Goal: Navigation & Orientation: Find specific page/section

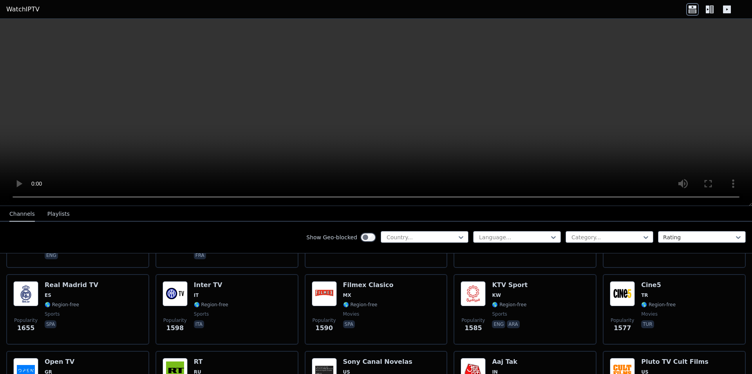
scroll to position [642, 0]
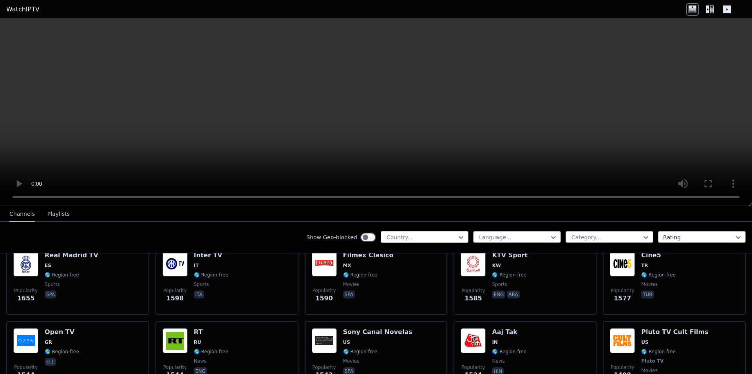
click at [404, 234] on div at bounding box center [421, 237] width 71 height 8
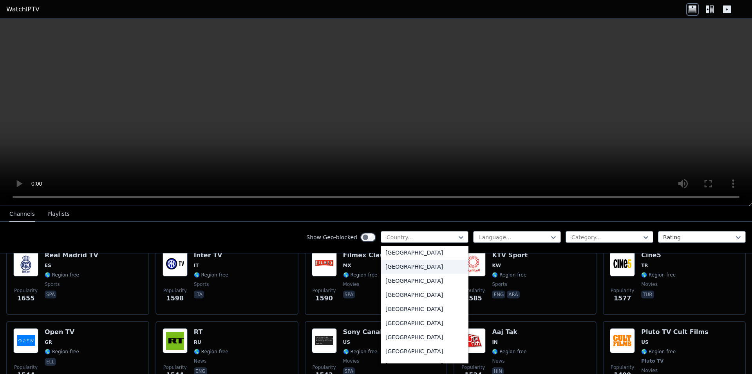
scroll to position [395, 0]
click at [398, 320] on div "[GEOGRAPHIC_DATA]" at bounding box center [425, 325] width 88 height 14
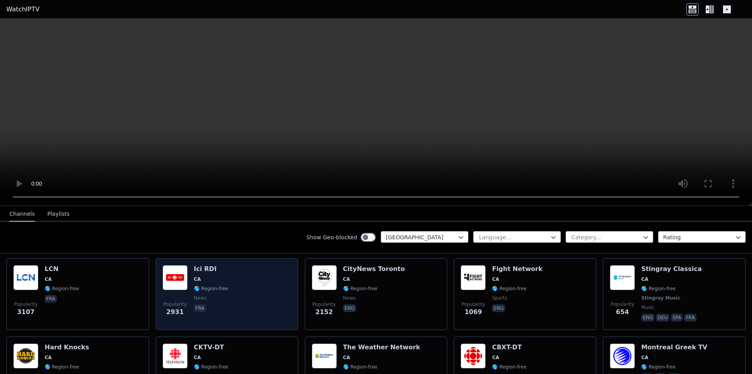
scroll to position [99, 0]
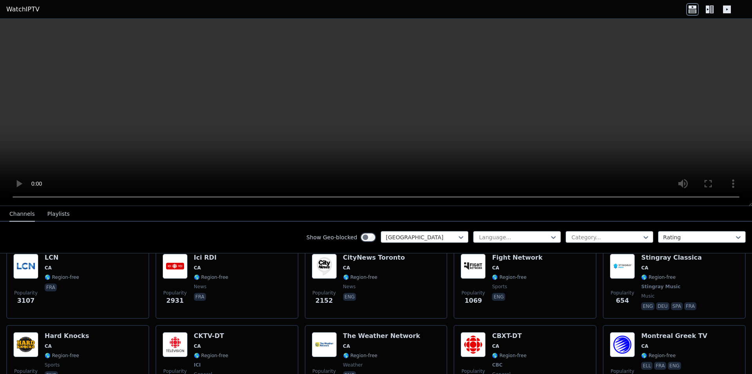
click at [54, 218] on button "Playlists" at bounding box center [58, 214] width 22 height 15
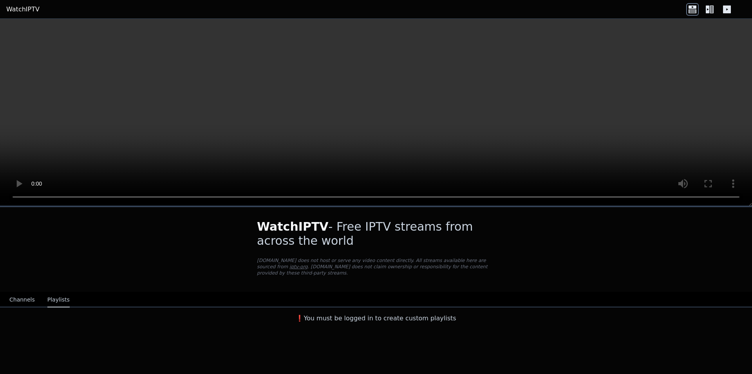
scroll to position [0, 0]
click at [30, 293] on button "Channels" at bounding box center [21, 300] width 25 height 15
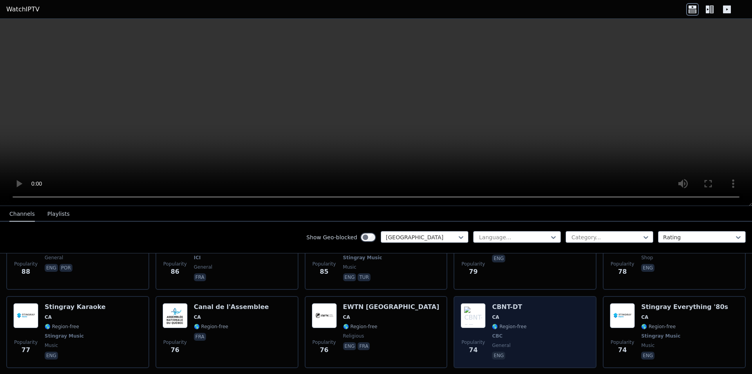
scroll to position [642, 0]
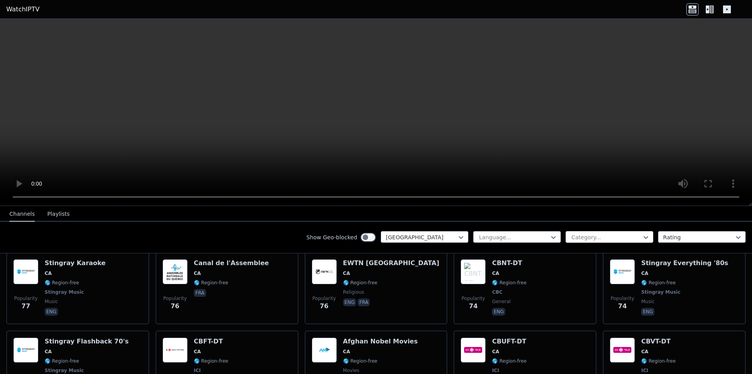
click at [610, 240] on div at bounding box center [606, 237] width 71 height 8
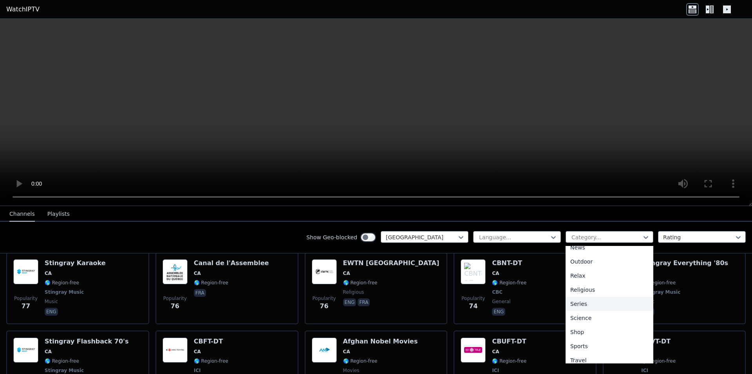
scroll to position [266, 0]
click at [584, 327] on div "Sports" at bounding box center [610, 327] width 88 height 14
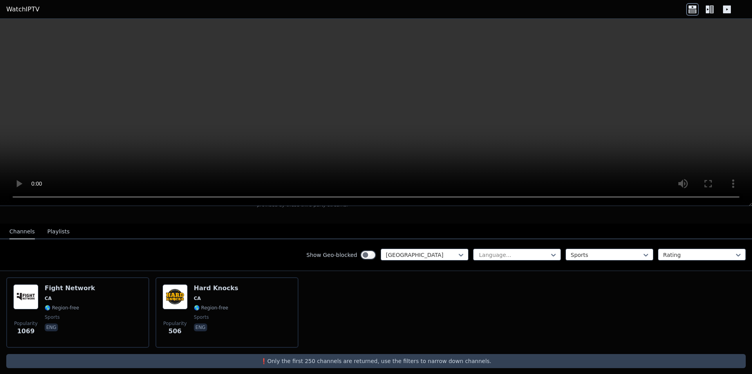
scroll to position [69, 0]
click at [450, 251] on div at bounding box center [421, 255] width 71 height 8
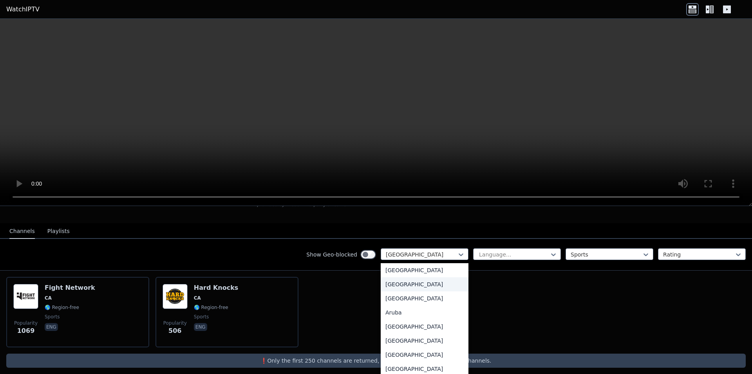
scroll to position [0, 0]
click at [411, 266] on div "All countries" at bounding box center [425, 272] width 88 height 14
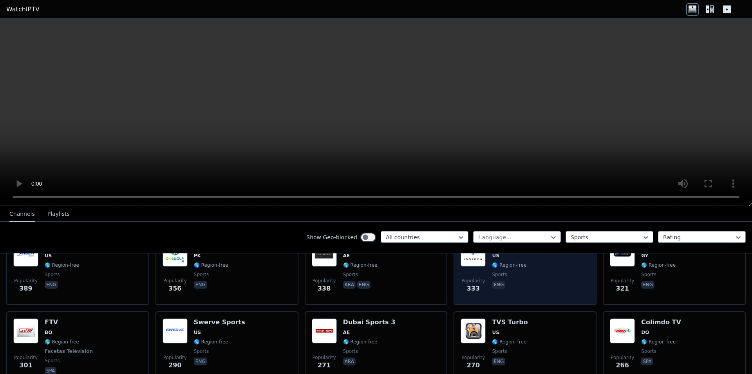
scroll to position [661, 0]
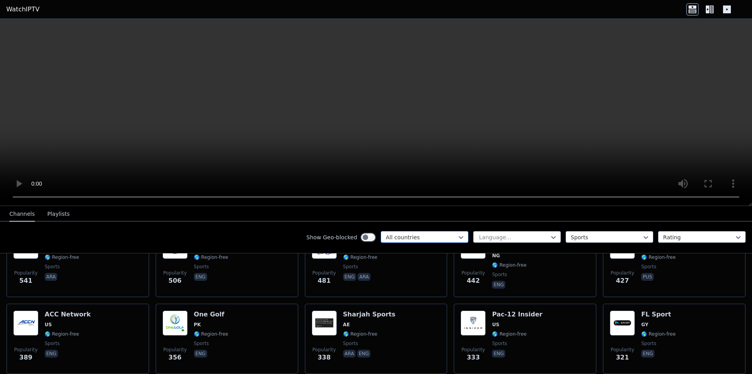
click at [449, 237] on div at bounding box center [421, 237] width 71 height 8
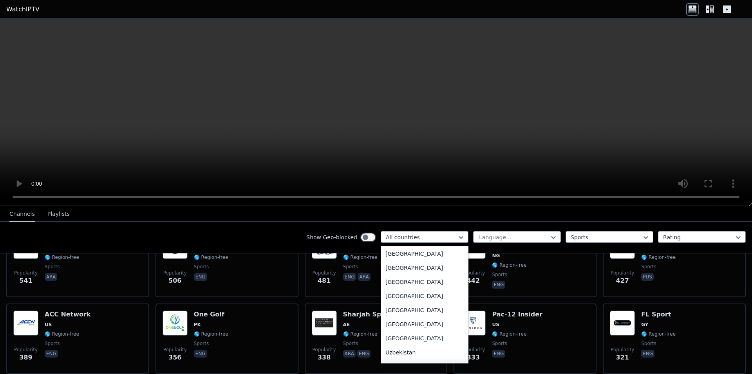
scroll to position [2773, 0]
click at [400, 254] on div "[GEOGRAPHIC_DATA]" at bounding box center [425, 253] width 88 height 14
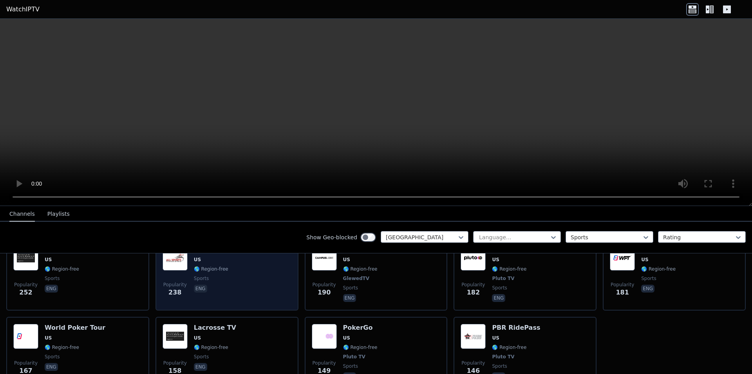
scroll to position [346, 0]
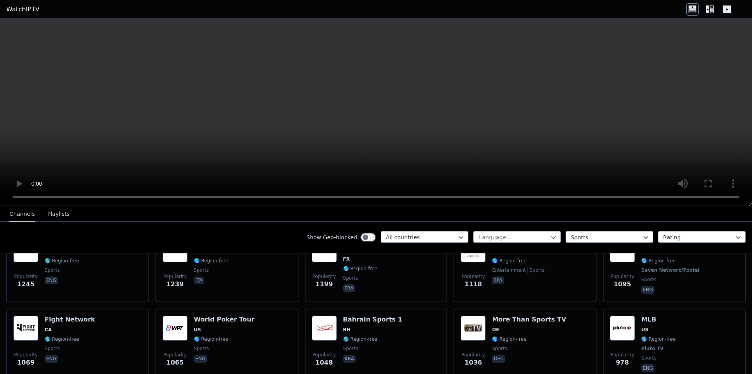
scroll to position [344, 0]
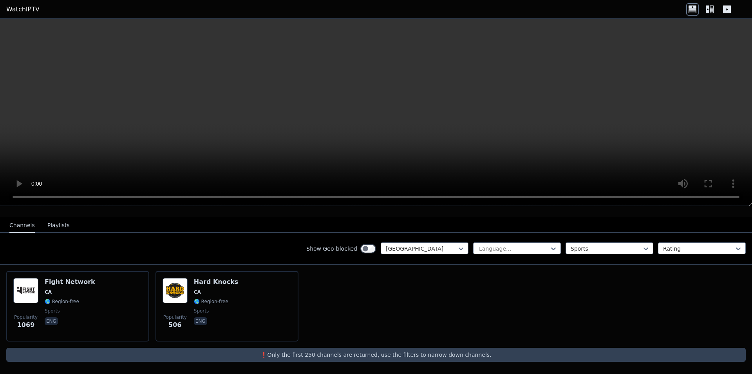
scroll to position [69, 0]
